Goal: Find specific page/section: Find specific page/section

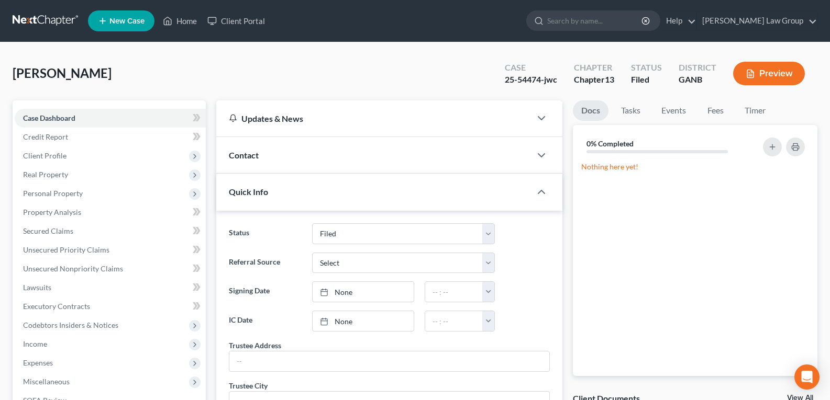
select select "3"
drag, startPoint x: 183, startPoint y: 11, endPoint x: 182, endPoint y: 17, distance: 5.8
click at [183, 11] on ul "New Case Home Client Portal - No Result - See all results Or Press Enter... Hel…" at bounding box center [452, 20] width 729 height 27
click at [180, 24] on link "Home" at bounding box center [180, 21] width 44 height 19
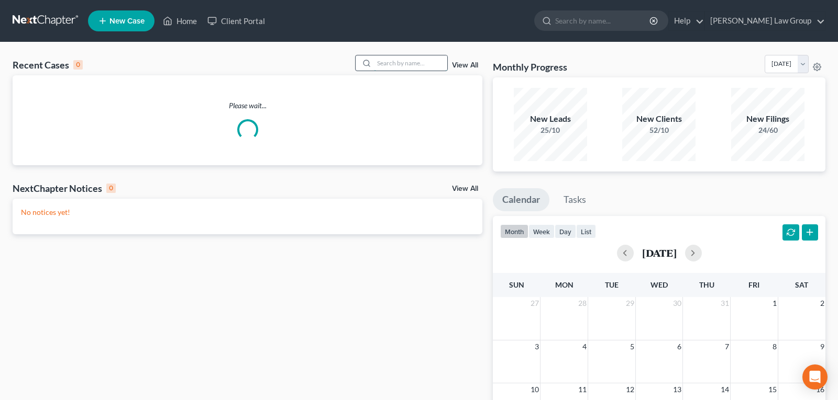
click at [378, 65] on input "search" at bounding box center [410, 62] width 73 height 15
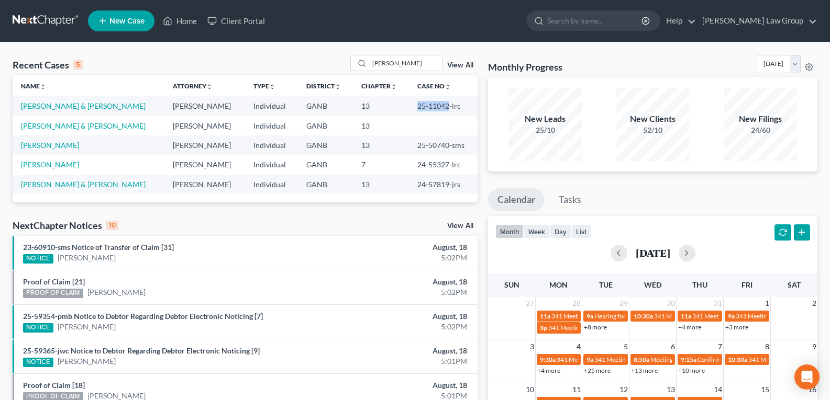
drag, startPoint x: 397, startPoint y: 109, endPoint x: 444, endPoint y: 113, distance: 47.8
click at [444, 113] on tr "[PERSON_NAME] & [PERSON_NAME] Individual GANB 13 25-11042-lrc" at bounding box center [245, 105] width 465 height 19
copy tr "25-11042"
click at [192, 24] on link "Home" at bounding box center [180, 21] width 44 height 19
click at [396, 68] on input "[PERSON_NAME]" at bounding box center [405, 62] width 73 height 15
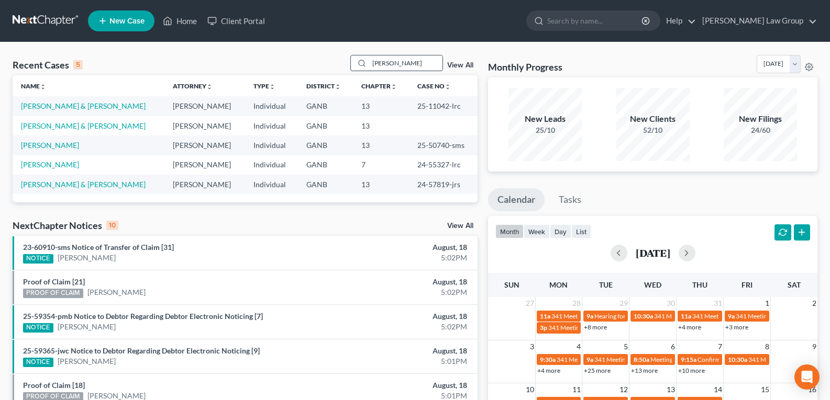
click at [396, 68] on input "[PERSON_NAME]" at bounding box center [405, 62] width 73 height 15
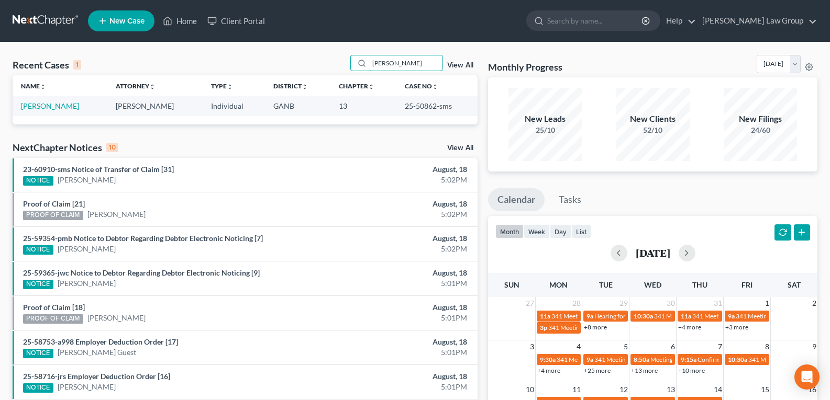
type input "[PERSON_NAME]"
drag, startPoint x: 400, startPoint y: 110, endPoint x: 430, endPoint y: 110, distance: 29.8
click at [430, 110] on td "25-50862-sms" at bounding box center [436, 105] width 81 height 19
copy td "25-50862"
